Goal: Find specific page/section: Find specific page/section

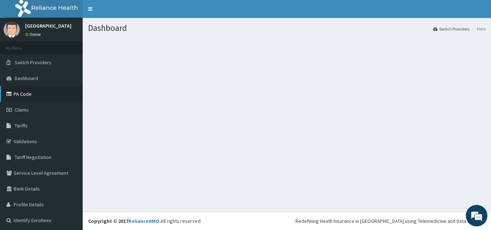
click at [28, 98] on link "PA Code" at bounding box center [41, 94] width 83 height 16
click at [21, 141] on link "Validations" at bounding box center [41, 142] width 83 height 16
